Goal: Task Accomplishment & Management: Use online tool/utility

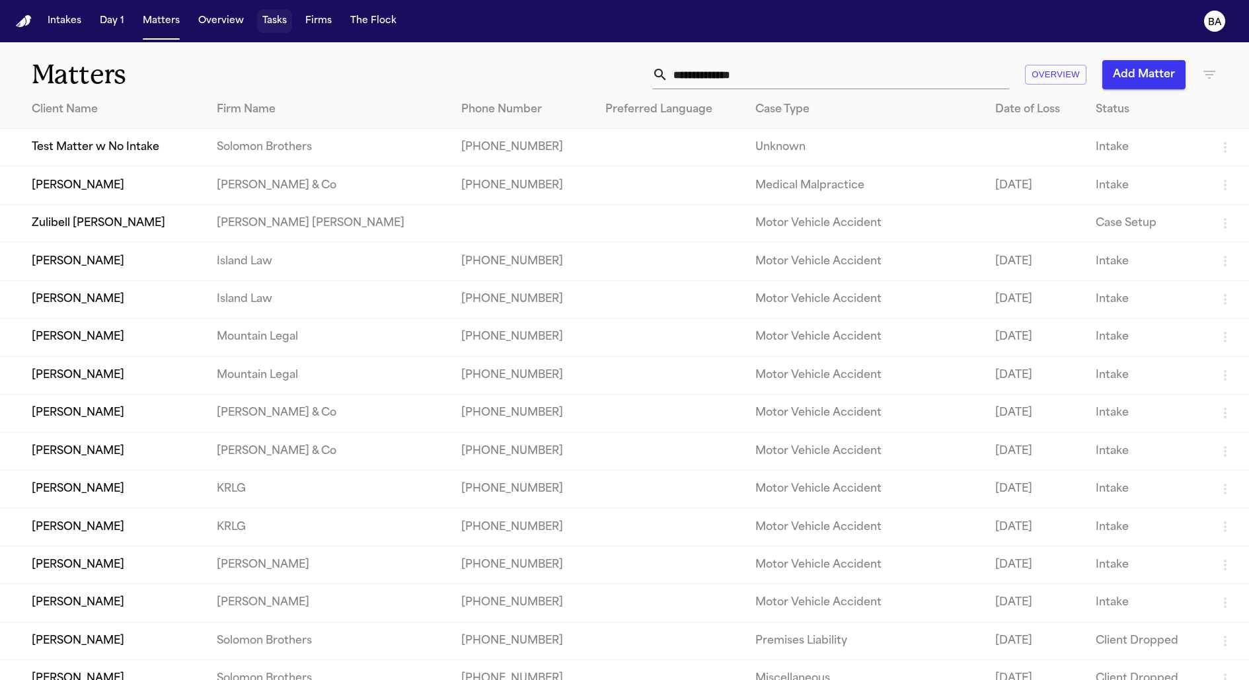
click at [274, 21] on button "Tasks" at bounding box center [274, 21] width 35 height 24
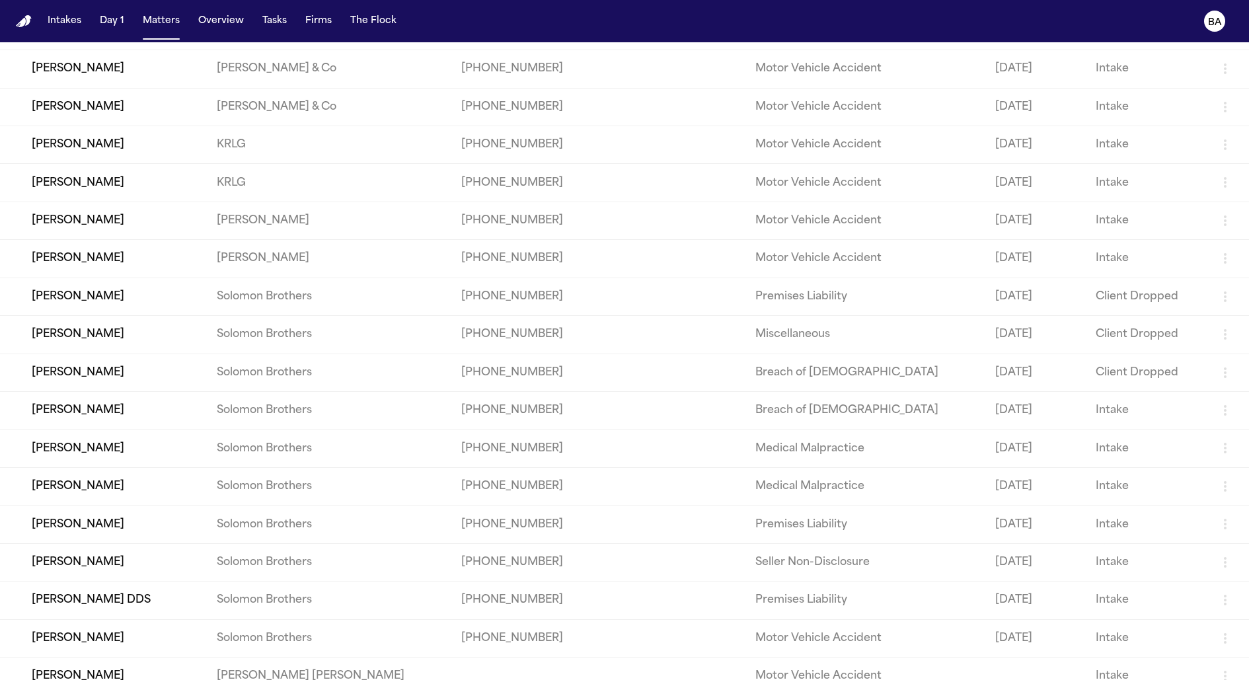
scroll to position [392, 0]
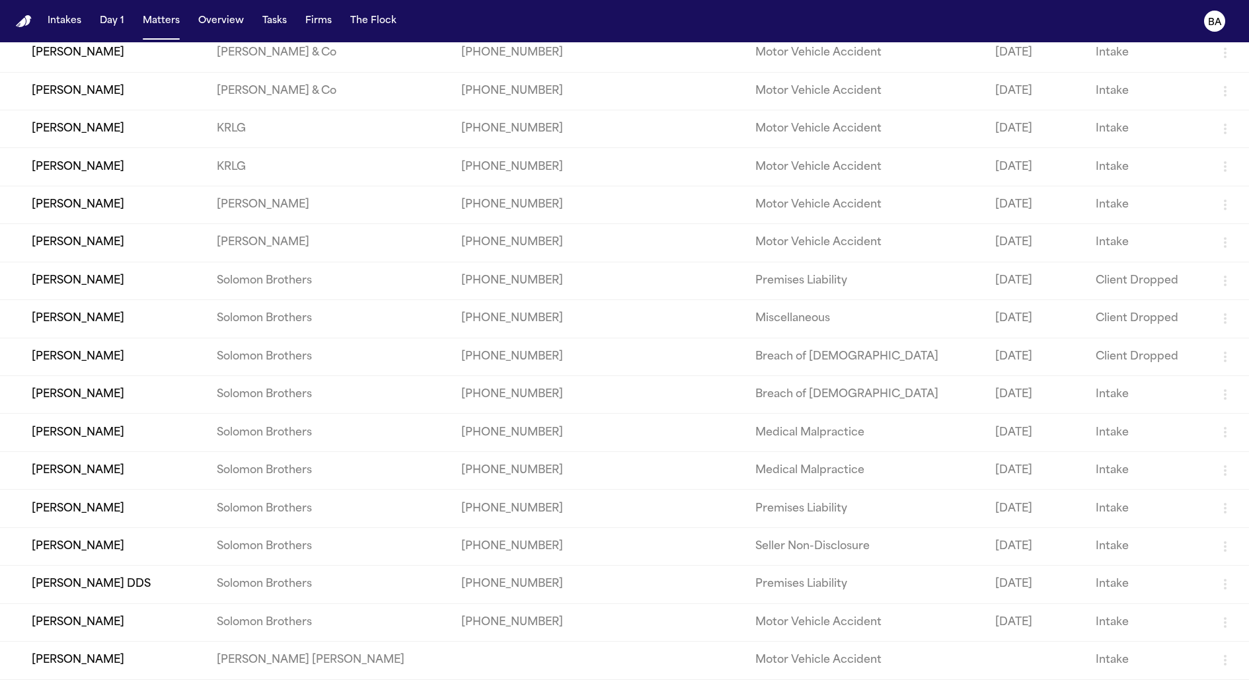
click at [106, 464] on td "[PERSON_NAME]" at bounding box center [103, 470] width 206 height 38
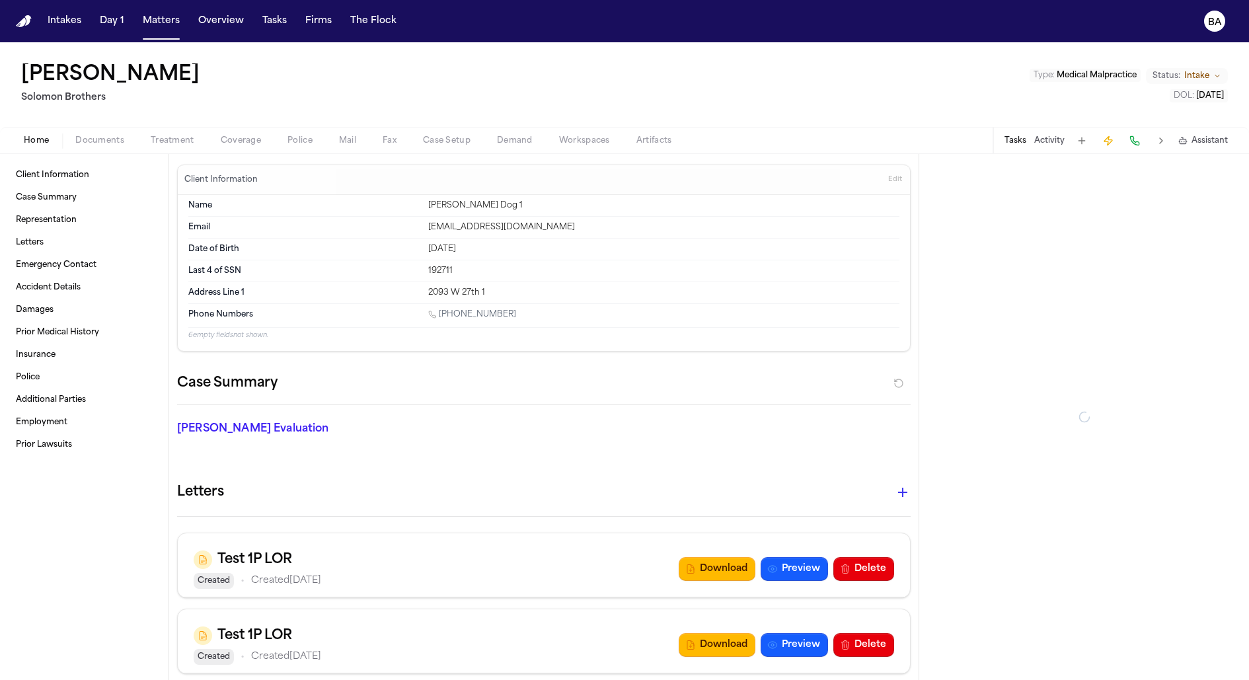
click at [233, 138] on span "Coverage" at bounding box center [241, 140] width 40 height 11
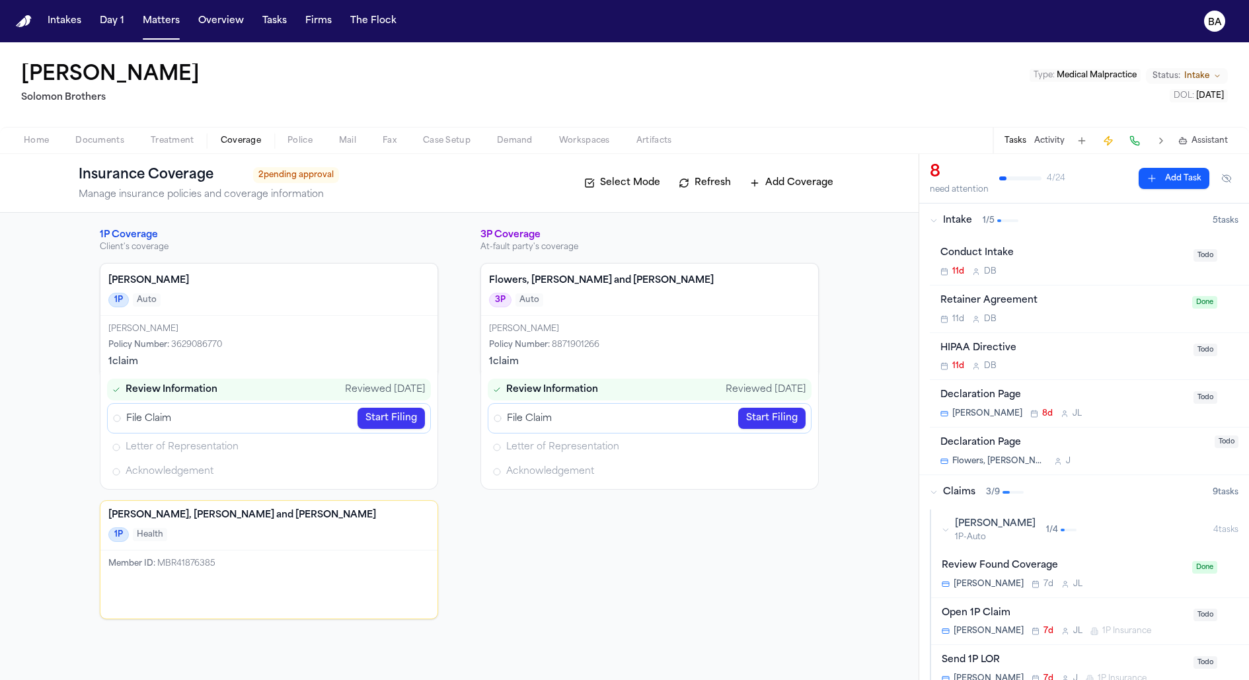
click at [406, 416] on link "Start Filing" at bounding box center [390, 418] width 67 height 21
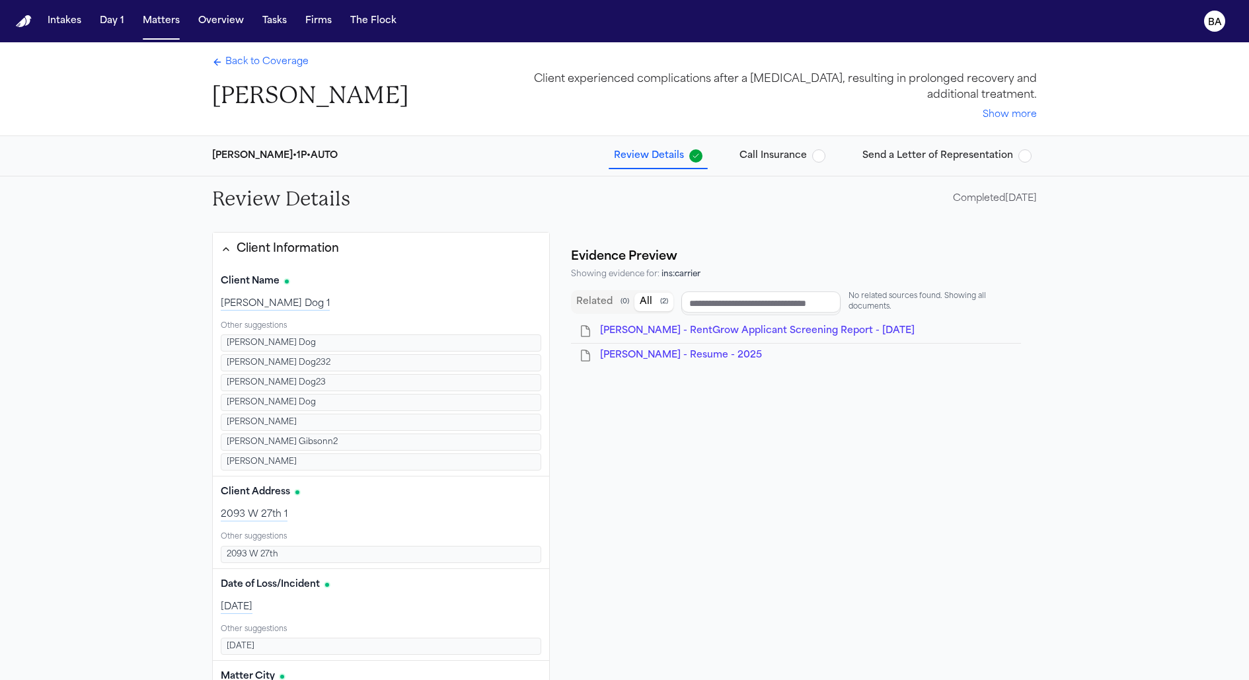
click at [786, 157] on span "Call Insurance" at bounding box center [772, 155] width 67 height 13
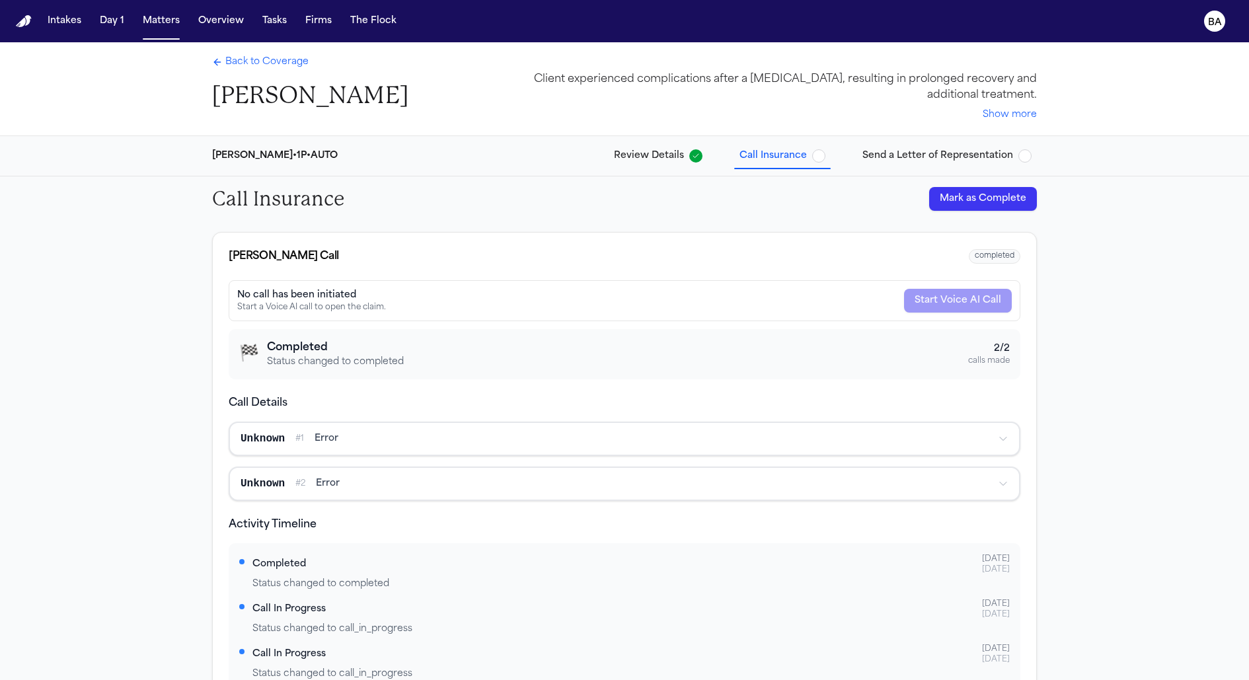
scroll to position [5, 0]
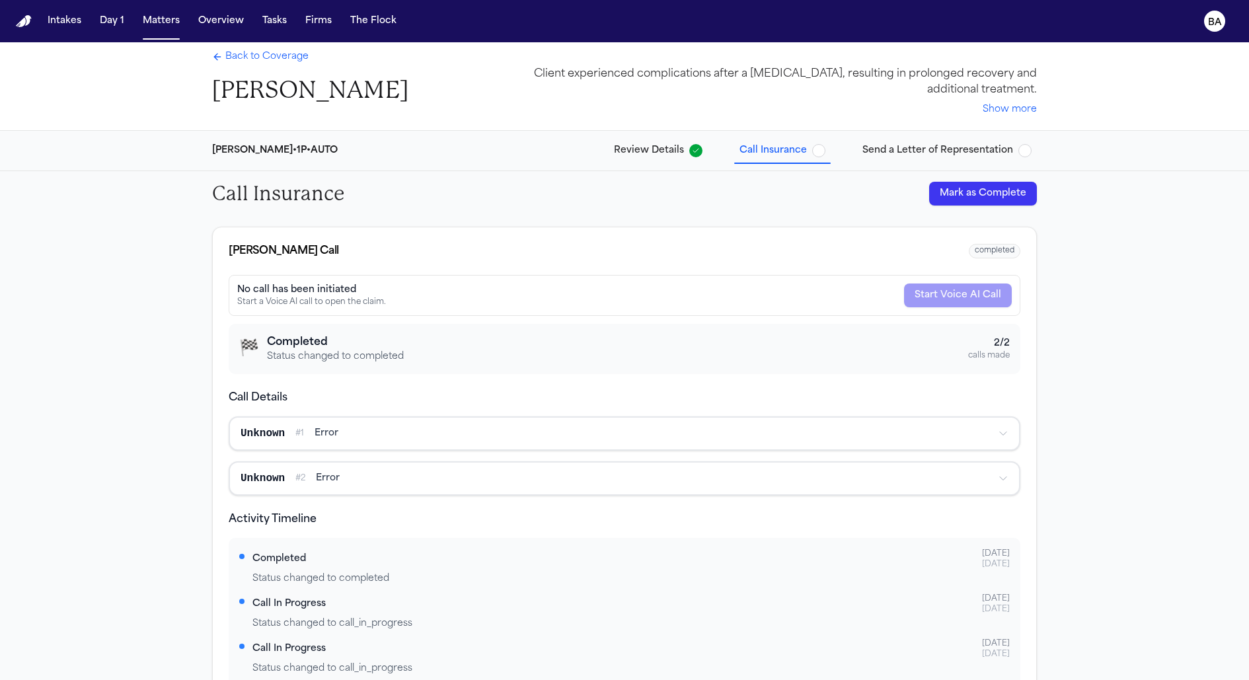
click at [640, 165] on div "Mcbride-Gordonn • 1P • AUTO Review Details Call Insurance Send a Letter of Repr…" at bounding box center [625, 151] width 846 height 40
click at [640, 163] on div "Mcbride-Gordonn • 1P • AUTO Review Details Call Insurance Send a Letter of Repr…" at bounding box center [625, 151] width 846 height 40
click at [640, 159] on button "Review Details" at bounding box center [658, 151] width 99 height 24
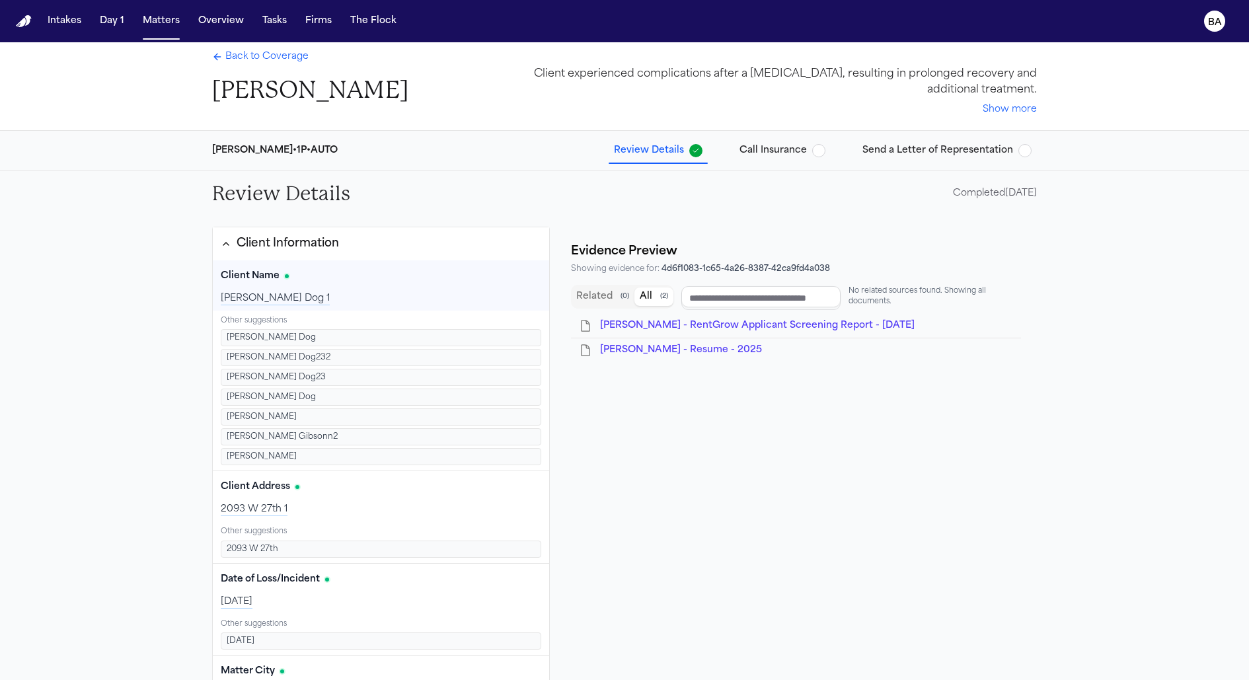
click at [360, 361] on li "Jimmy Dog232" at bounding box center [381, 357] width 320 height 17
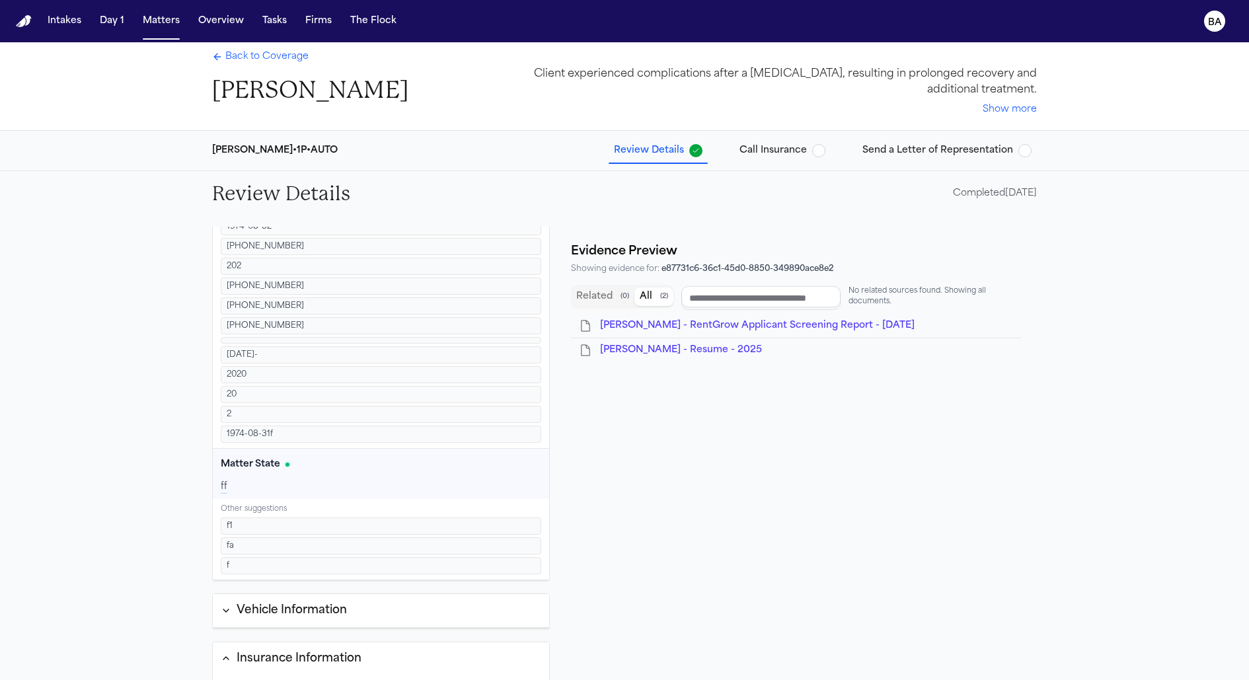
scroll to position [824, 0]
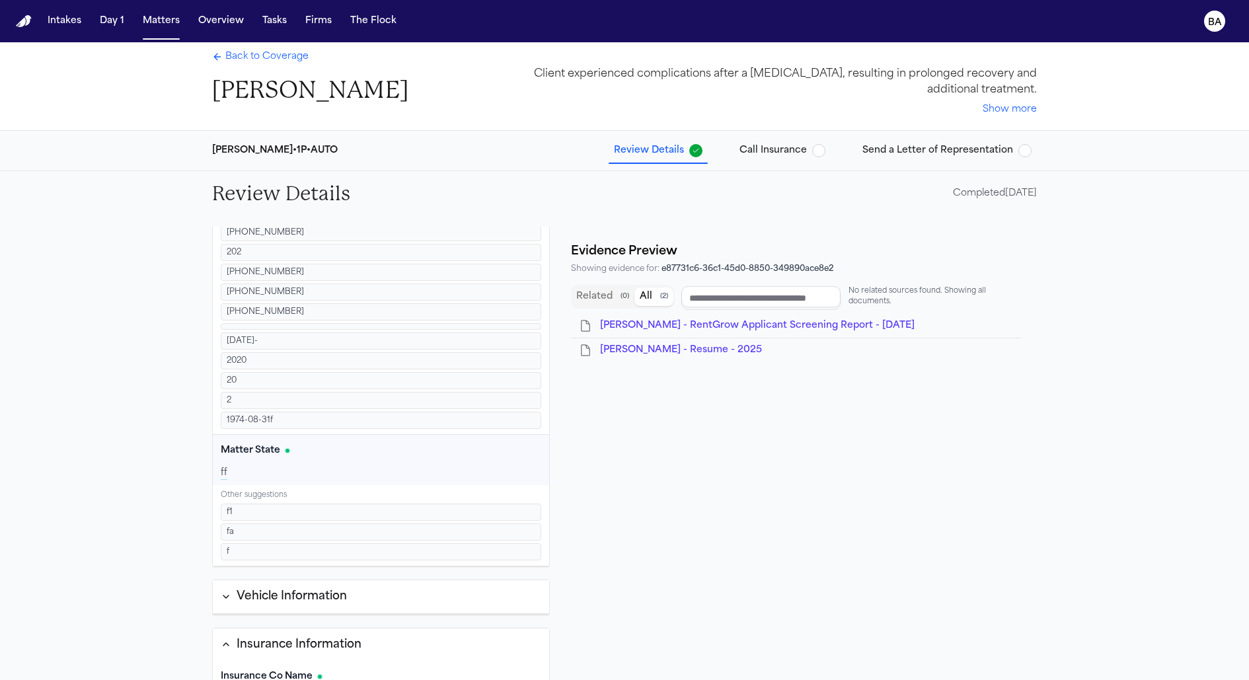
click at [297, 523] on li "fa" at bounding box center [381, 531] width 320 height 17
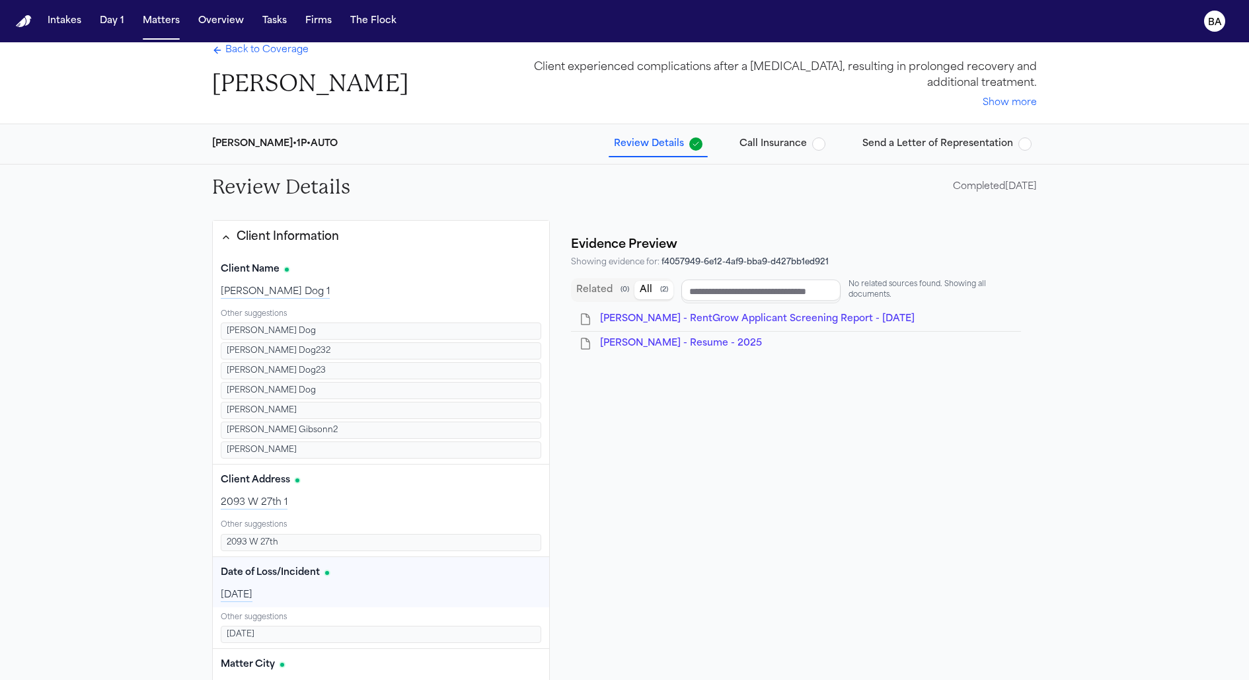
scroll to position [0, 0]
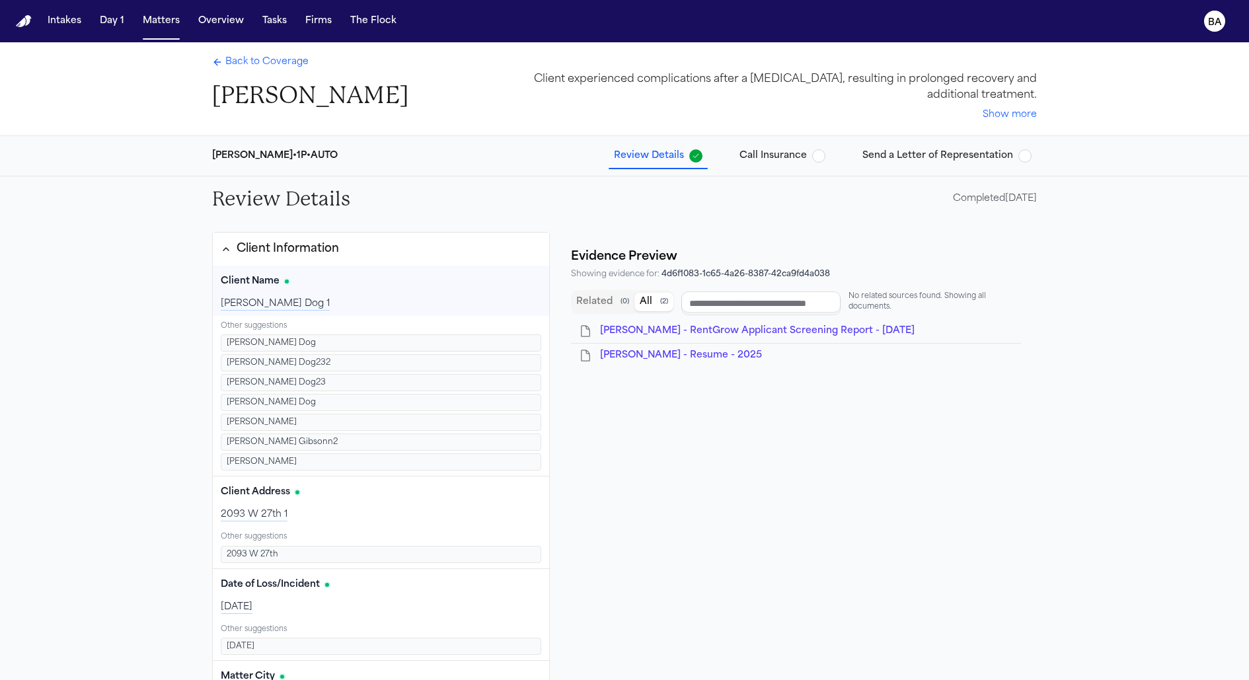
click at [894, 151] on span "Send a Letter of Representation" at bounding box center [937, 155] width 151 height 13
